Goal: Information Seeking & Learning: Check status

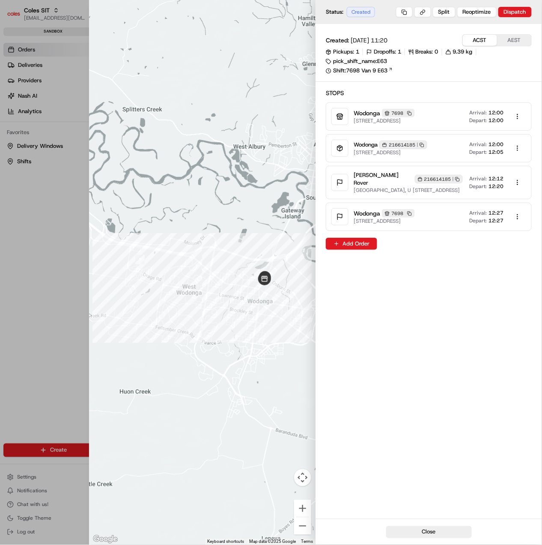
scroll to position [0, 400]
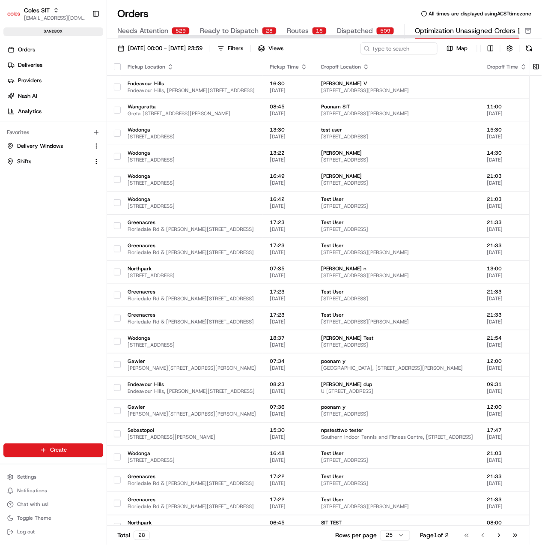
click at [247, 28] on span "Ready to Dispatch" at bounding box center [229, 31] width 59 height 10
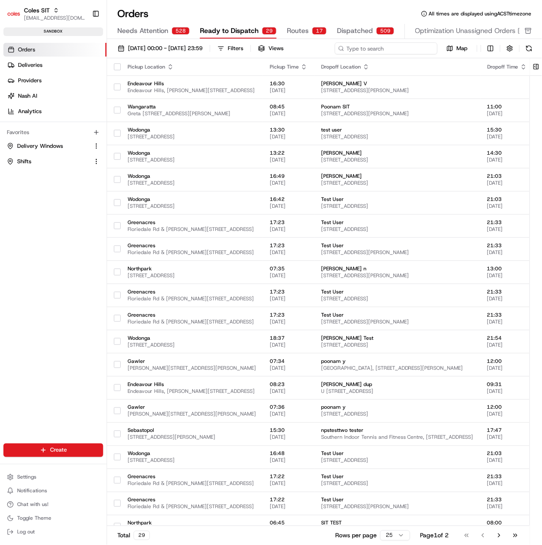
click at [422, 51] on input at bounding box center [386, 48] width 103 height 12
paste input "216614185"
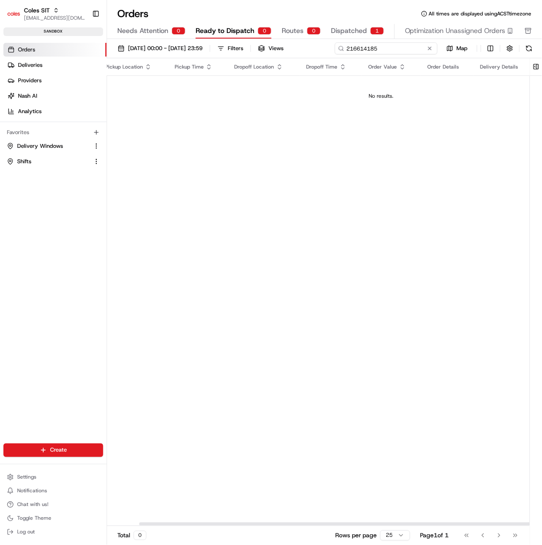
scroll to position [0, 57]
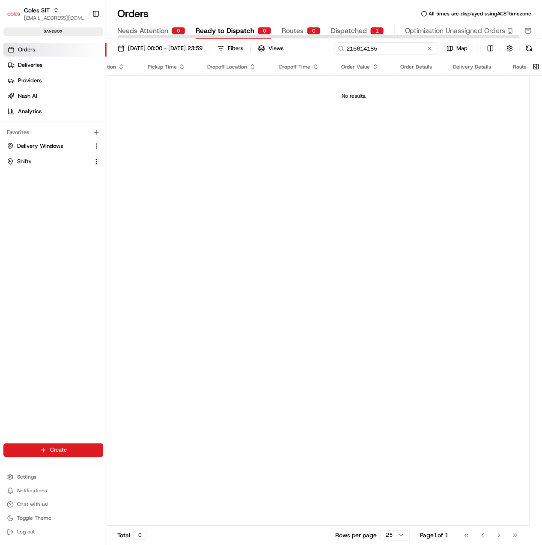
type input "216614185"
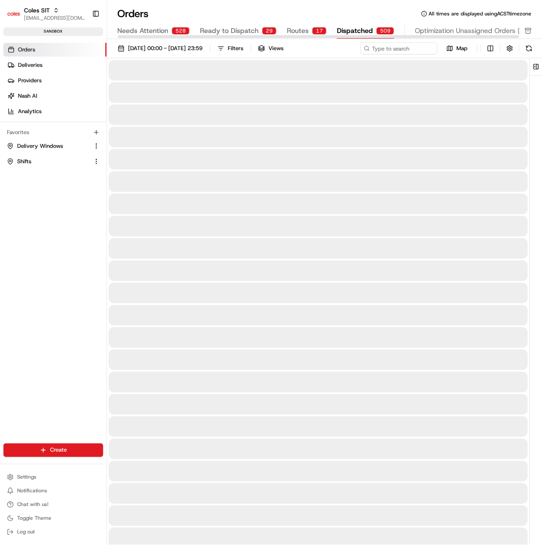
click at [337, 25] on button "Dispatched 509" at bounding box center [365, 31] width 57 height 15
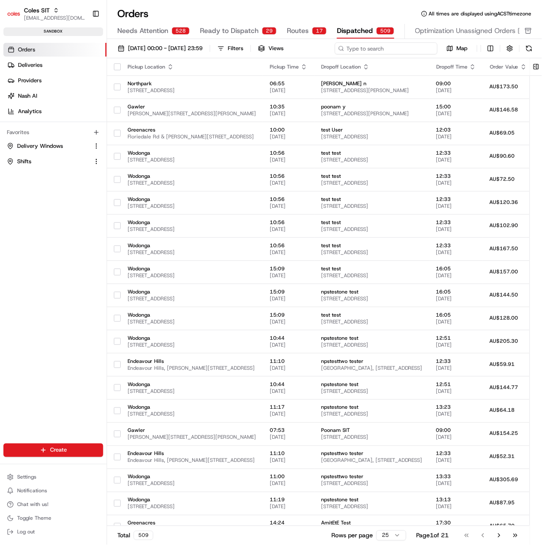
click at [374, 52] on input at bounding box center [386, 48] width 103 height 12
paste input "216614185"
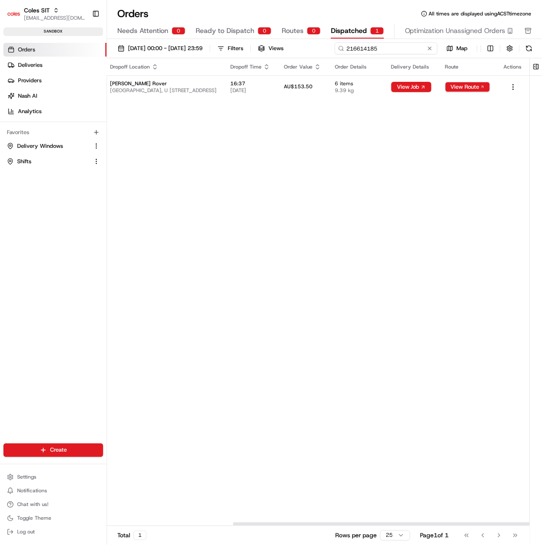
scroll to position [0, 260]
type input "216614185"
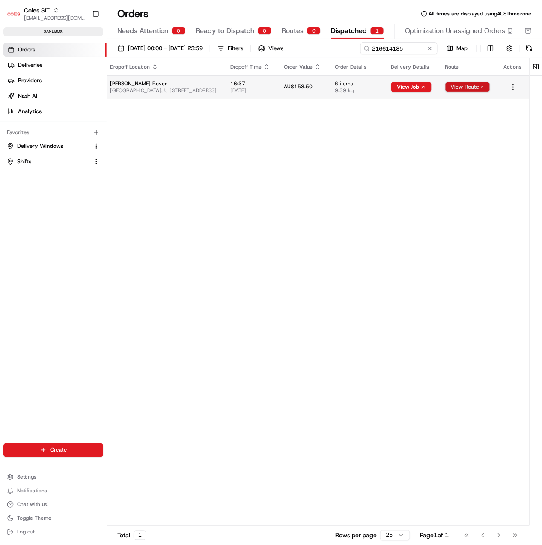
click at [468, 84] on button "View Route" at bounding box center [467, 87] width 45 height 10
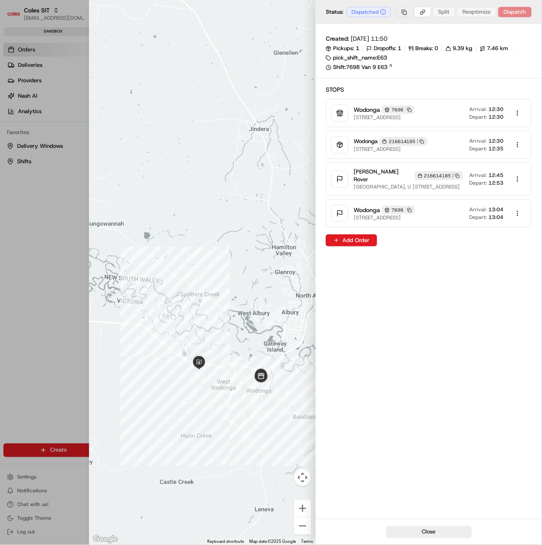
click at [405, 11] on button "button" at bounding box center [404, 12] width 17 height 10
click at [403, 42] on div "Copy Job ID" at bounding box center [404, 40] width 54 height 13
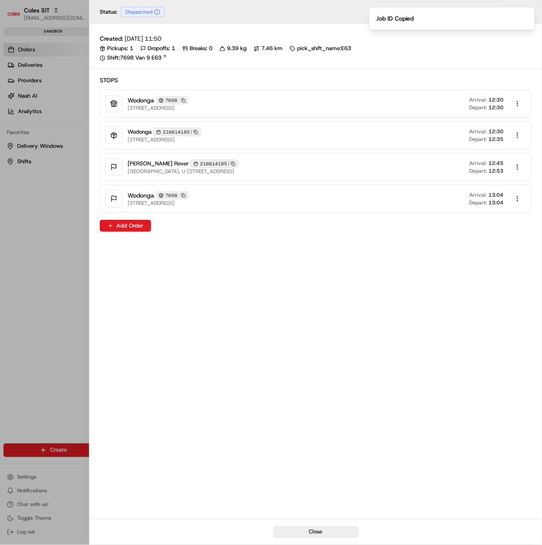
click at [25, 208] on div at bounding box center [271, 272] width 542 height 545
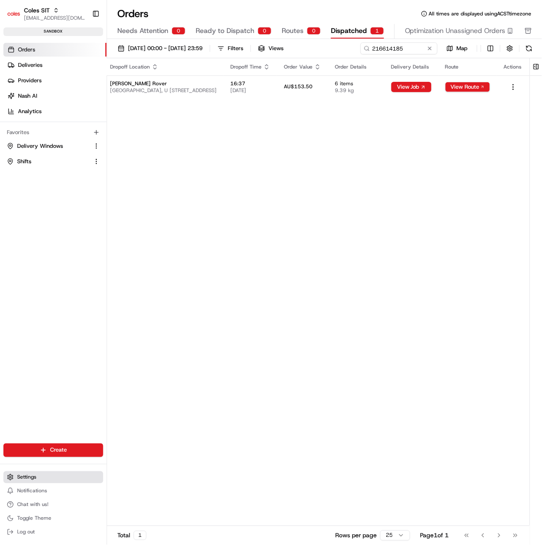
click at [33, 471] on button "Settings" at bounding box center [53, 477] width 100 height 12
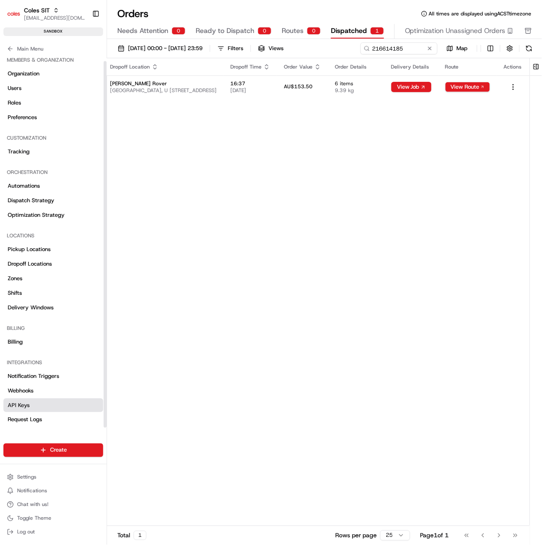
scroll to position [7, 0]
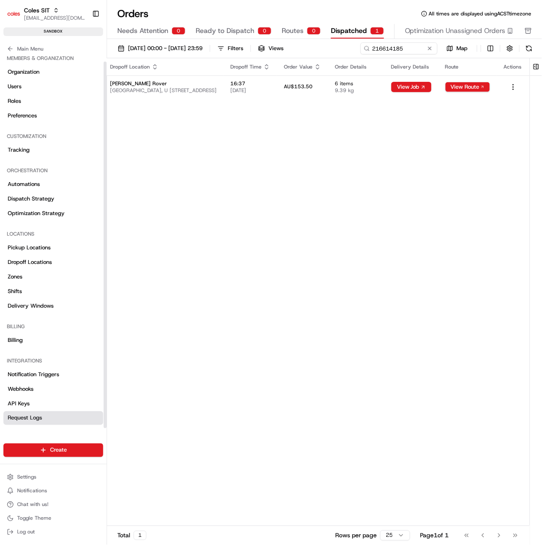
click at [28, 416] on span "Request Logs" at bounding box center [25, 418] width 34 height 8
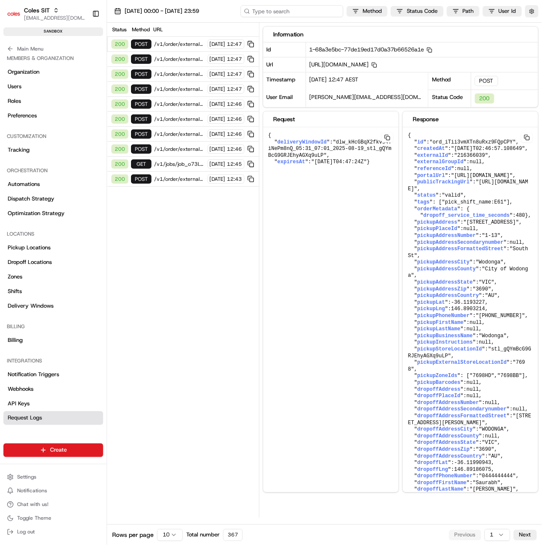
click at [306, 14] on input at bounding box center [292, 11] width 103 height 12
paste input "job_Q9K3U9CXqMPks7BBNHP8Kb"
type input "job_Q9K3U9CXqMPks7BBNHP8Kb"
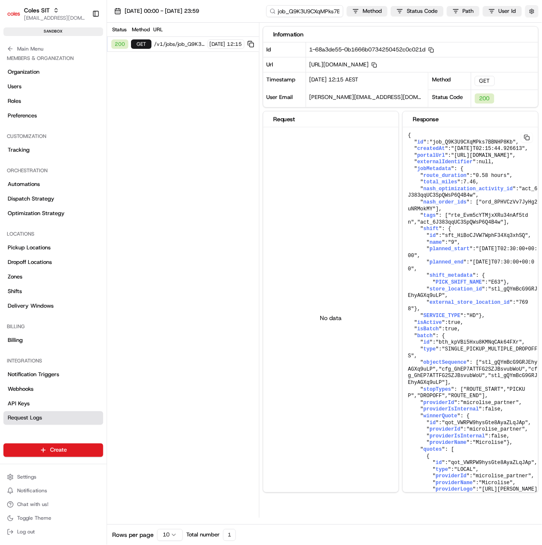
click at [534, 12] on button "button" at bounding box center [531, 11] width 13 height 12
drag, startPoint x: 510, startPoint y: 26, endPoint x: 516, endPoint y: 26, distance: 6.0
click at [509, 26] on div "Display Only Provider Logs" at bounding box center [482, 27] width 109 height 8
click at [531, 27] on button "Display Only Provider Logs" at bounding box center [533, 26] width 7 height 7
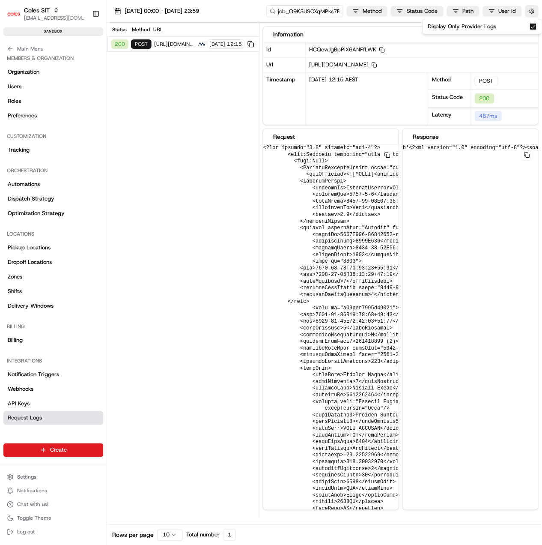
click at [153, 42] on div "200 POST [URL][DOMAIN_NAME] [DATE] 12:15" at bounding box center [183, 44] width 152 height 15
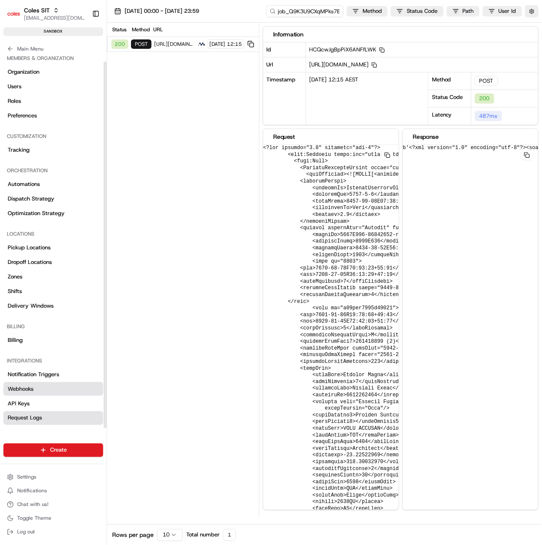
click at [51, 385] on link "Webhooks" at bounding box center [53, 389] width 100 height 14
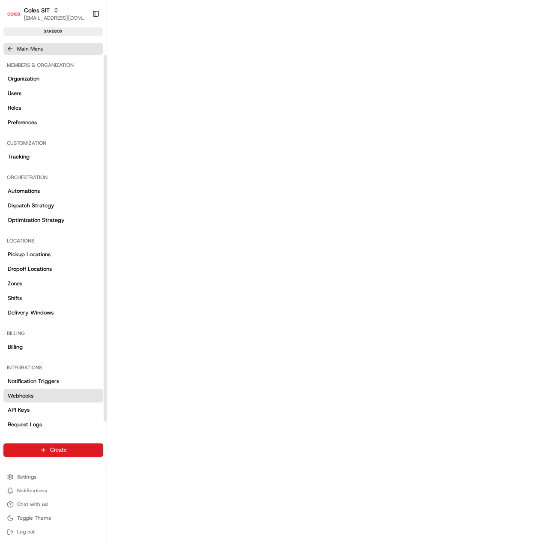
click at [35, 50] on span "Main Menu" at bounding box center [30, 48] width 26 height 7
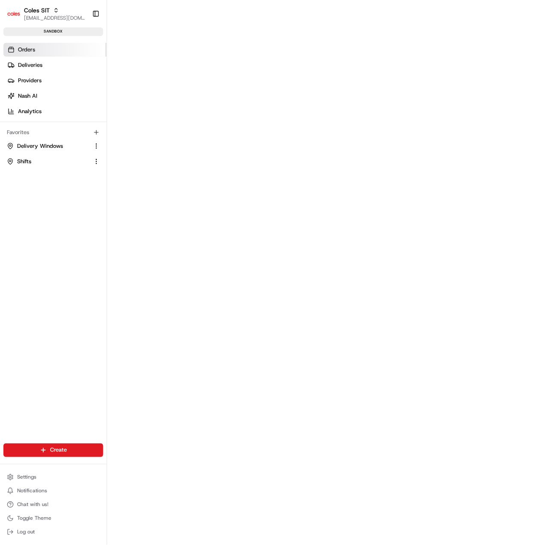
click at [33, 50] on span "Orders" at bounding box center [26, 50] width 17 height 8
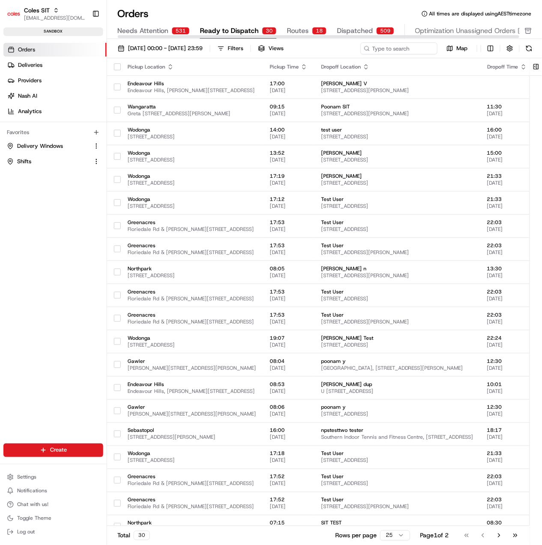
drag, startPoint x: 368, startPoint y: 33, endPoint x: 373, endPoint y: 42, distance: 10.4
click at [368, 33] on span "Dispatched" at bounding box center [355, 31] width 36 height 10
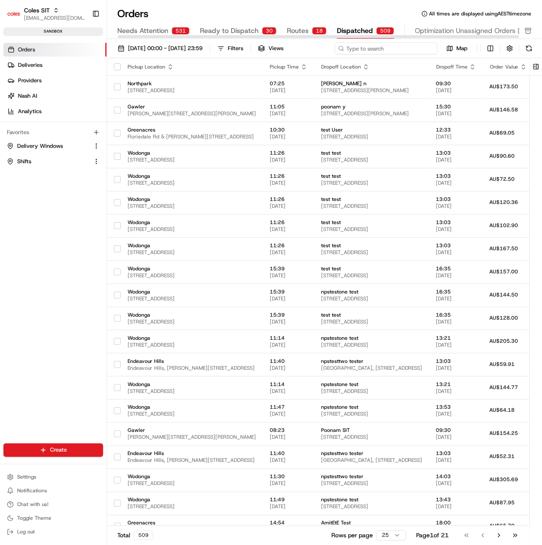
click at [381, 48] on input at bounding box center [386, 48] width 103 height 12
paste input "216614185"
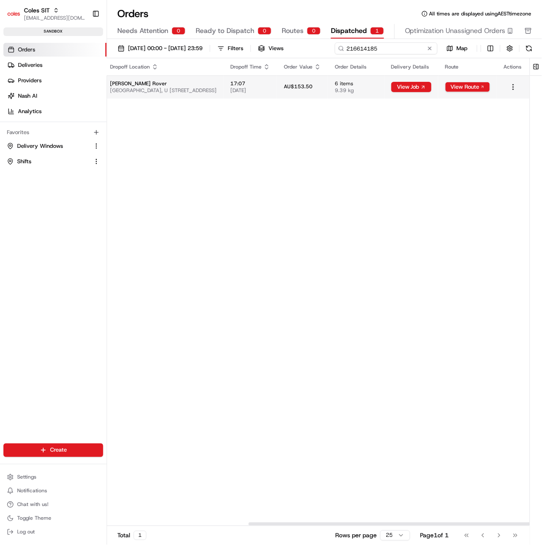
scroll to position [0, 228]
type input "216614185"
click at [490, 86] on button "View Route" at bounding box center [467, 87] width 45 height 10
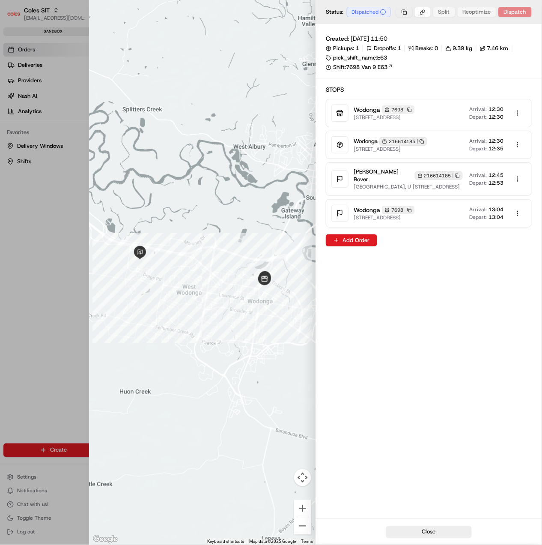
click at [406, 13] on body "Coles SIT prateekmohan.lal@coles.com.au Toggle Sidebar sandbox Orders Deliverie…" at bounding box center [271, 272] width 542 height 545
click at [404, 40] on div "Copy Job ID" at bounding box center [404, 40] width 54 height 13
click at [400, 21] on div "Job ID Copied" at bounding box center [395, 18] width 38 height 9
click at [406, 10] on body "Coles SIT prateekmohan.lal@coles.com.au Toggle Sidebar sandbox Orders Deliverie…" at bounding box center [271, 272] width 542 height 545
click at [403, 39] on div "Copy Job ID" at bounding box center [404, 40] width 54 height 13
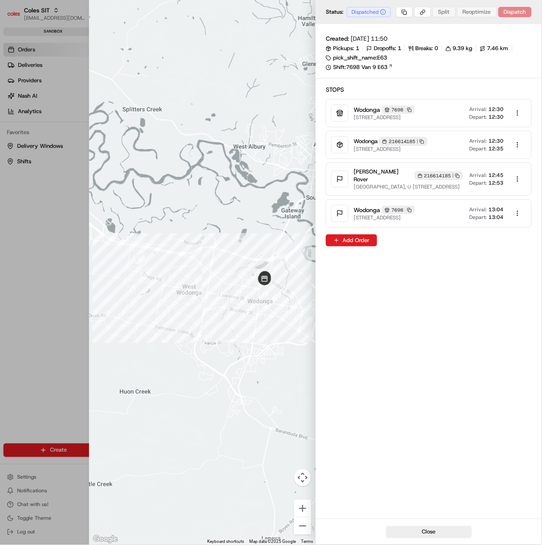
click at [424, 141] on rect "button" at bounding box center [422, 141] width 3 height 3
click at [403, 15] on body "Coles SIT prateekmohan.lal@coles.com.au Toggle Sidebar sandbox Orders Deliverie…" at bounding box center [271, 272] width 542 height 545
click at [393, 38] on div "Copy Job ID" at bounding box center [404, 40] width 54 height 13
click at [424, 140] on icon "button" at bounding box center [422, 141] width 5 height 5
click at [421, 139] on div "216614185 Copy 216614185" at bounding box center [403, 141] width 48 height 9
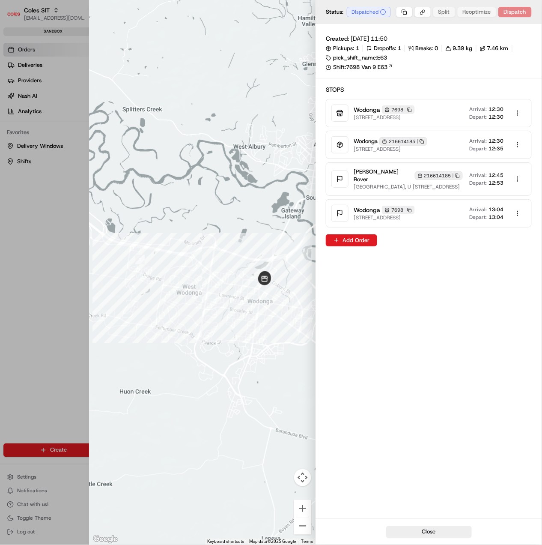
click at [423, 143] on rect "button" at bounding box center [422, 141] width 3 height 3
